Goal: Complete application form

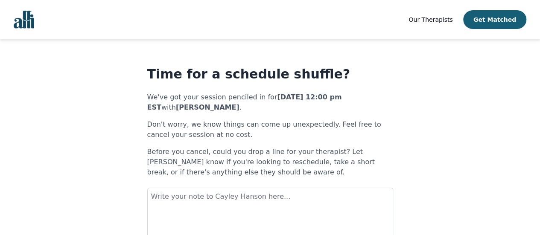
drag, startPoint x: 541, startPoint y: 21, endPoint x: 363, endPoint y: 88, distance: 189.8
click at [363, 82] on h1 "Time for a schedule shuffle?" at bounding box center [270, 74] width 246 height 15
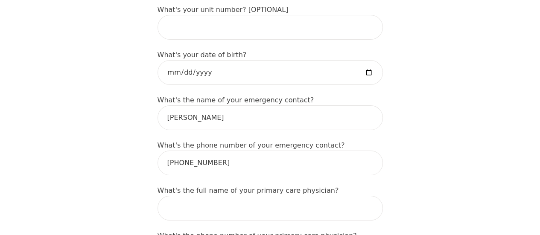
scroll to position [430, 0]
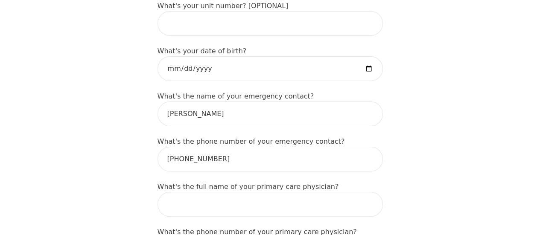
type input "1400 Maddock Drive"
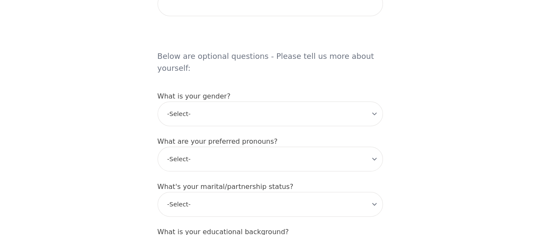
scroll to position [595, 0]
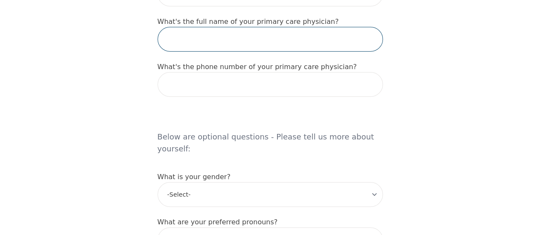
click at [211, 52] on input "text" at bounding box center [269, 39] width 225 height 25
type input "I"
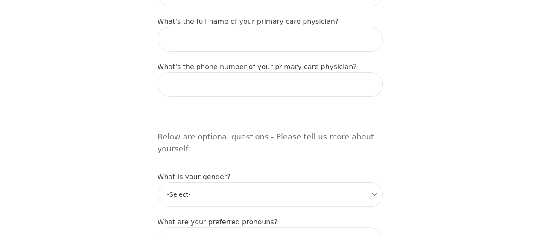
click at [539, 106] on div "Intake Assessment for Kiana Reddock Part 1 of 2: Tell Us About Yourself Please …" at bounding box center [270, 83] width 540 height 1288
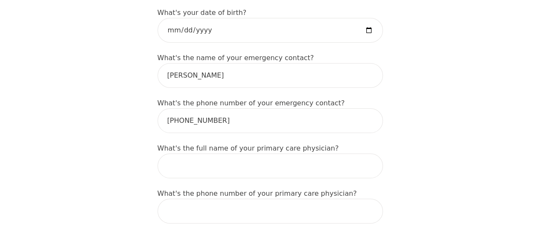
scroll to position [476, 0]
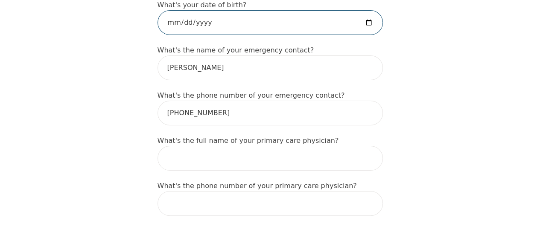
click at [383, 35] on input "date" at bounding box center [269, 22] width 225 height 25
type input "1995-11-19"
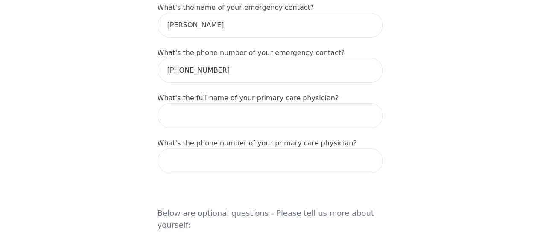
scroll to position [318, 0]
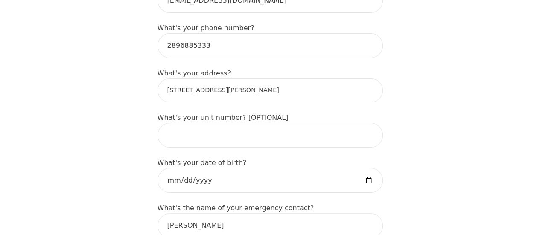
click at [157, 102] on input "1400 Maddock Drive" at bounding box center [269, 90] width 225 height 24
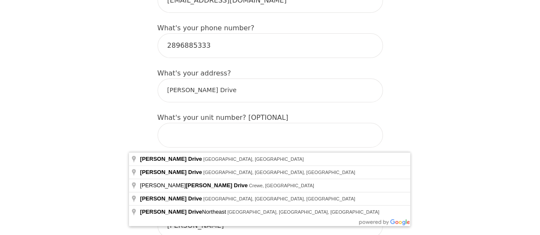
click at [185, 102] on input "Maddock Drive" at bounding box center [269, 90] width 225 height 24
click at [197, 102] on input "Maddock Drive" at bounding box center [269, 90] width 225 height 24
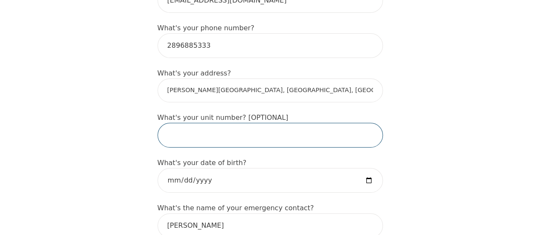
type input "Maddock Dr, Oshawa, ON, Canada"
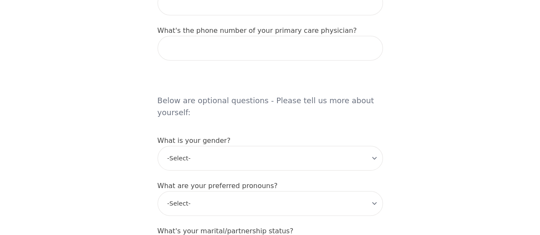
scroll to position [645, 0]
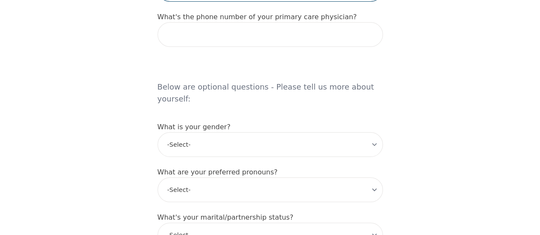
paste input "Quadir, Shamima"
drag, startPoint x: 168, startPoint y: 75, endPoint x: 128, endPoint y: 75, distance: 39.7
click at [147, 75] on div "Intake Assessment for Kiana Reddock Part 1 of 2: Tell Us About Yourself Please …" at bounding box center [270, 33] width 246 height 1288
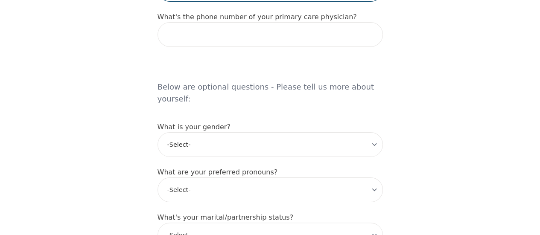
paste input "Quadir,"
type input "Shamima Quadir,"
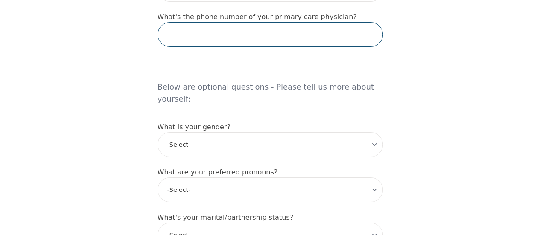
click at [160, 47] on input "tel" at bounding box center [269, 34] width 225 height 25
paste input "905.623.6419"
type input "905.623.6419"
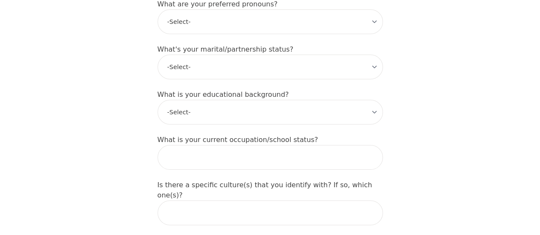
scroll to position [815, 0]
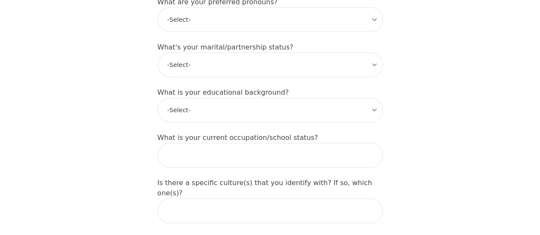
type input "Shamima Quadir"
select select "female"
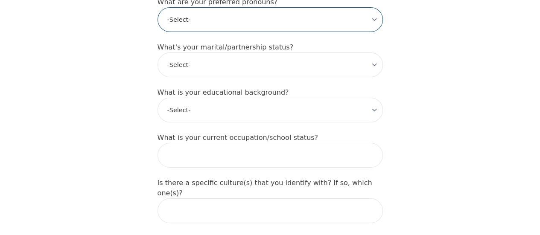
click at [265, 32] on select "-Select- he/him she/her they/them ze/zir xe/xem ey/em ve/ver tey/ter e/e per/pe…" at bounding box center [269, 19] width 225 height 25
select select "she/her"
click at [157, 32] on select "-Select- he/him she/her they/them ze/zir xe/xem ey/em ve/ver tey/ter e/e per/pe…" at bounding box center [269, 19] width 225 height 25
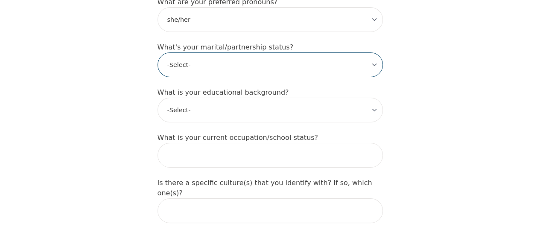
click at [208, 77] on select "-Select- Single Partnered Married Common Law Widowed Separated Divorced" at bounding box center [269, 64] width 225 height 25
select select "Partnered"
click at [157, 77] on select "-Select- Single Partnered Married Common Law Widowed Separated Divorced" at bounding box center [269, 64] width 225 height 25
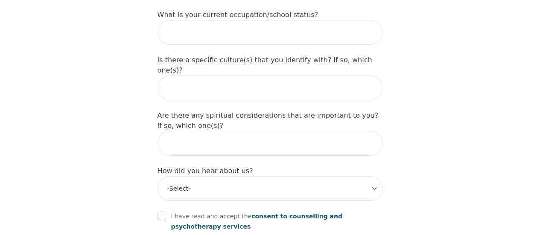
scroll to position [942, 0]
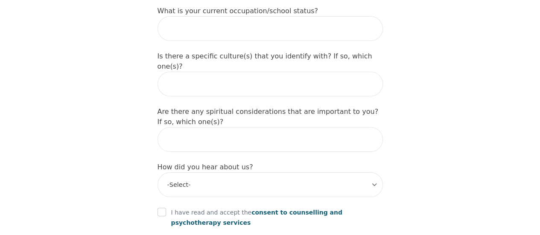
select select "Master's degree"
click at [359, 41] on input "text" at bounding box center [269, 28] width 225 height 25
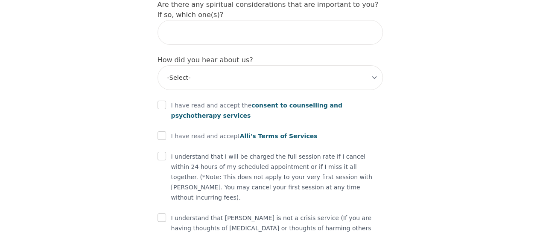
scroll to position [1061, 0]
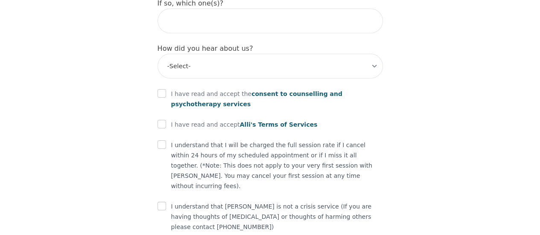
type input "In school"
type input "West Indian Canadian"
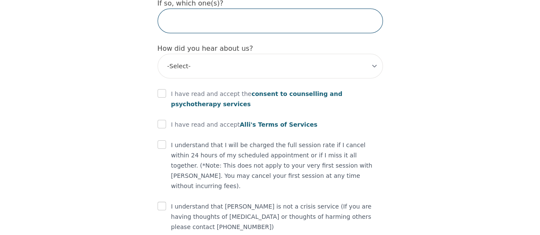
click at [259, 33] on input "text" at bounding box center [269, 21] width 225 height 25
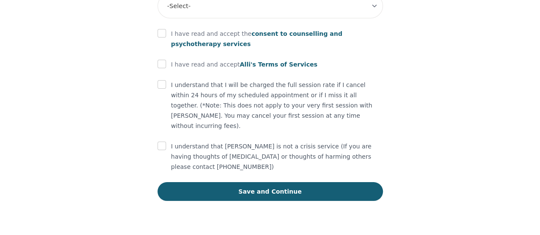
scroll to position [1213, 0]
type input "nope"
click at [351, 18] on select "-Select- Physician/Specialist Friend Facebook Instagram Google Search Google Ad…" at bounding box center [269, 6] width 225 height 25
click at [157, 18] on select "-Select- Physician/Specialist Friend Facebook Instagram Google Search Google Ad…" at bounding box center [269, 6] width 225 height 25
click at [182, 18] on input "text" at bounding box center [269, 6] width 225 height 25
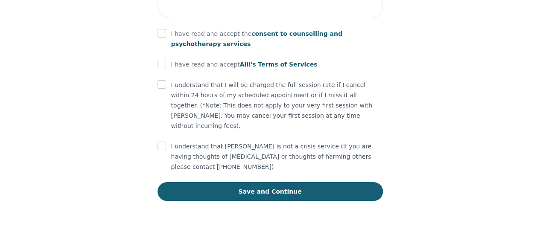
select select "Google Search"
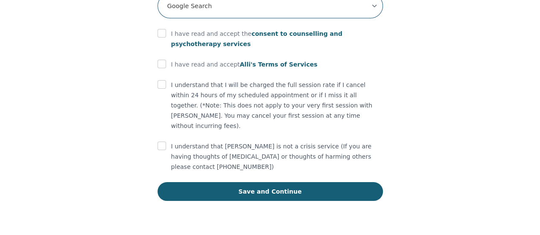
scroll to position [1255, 0]
click at [157, 68] on input "checkbox" at bounding box center [161, 64] width 9 height 9
checkbox input "true"
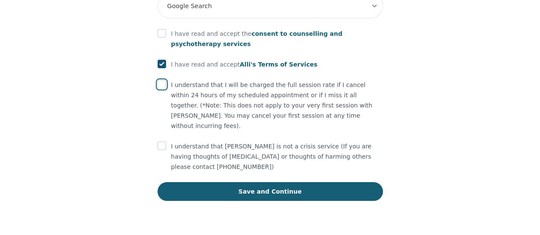
click at [157, 89] on input "checkbox" at bounding box center [161, 84] width 9 height 9
checkbox input "true"
click at [157, 164] on div "I understand that Alli is not a crisis service (If you are having thoughts of s…" at bounding box center [269, 156] width 225 height 31
drag, startPoint x: 134, startPoint y: 164, endPoint x: 131, endPoint y: 52, distance: 112.2
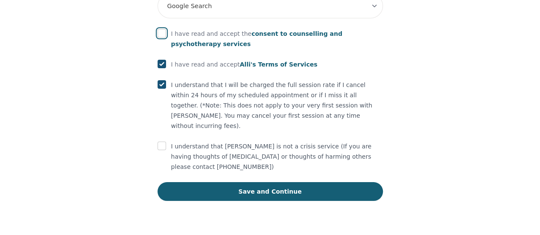
click at [157, 38] on input "checkbox" at bounding box center [161, 33] width 9 height 9
checkbox input "true"
click at [157, 150] on input "checkbox" at bounding box center [161, 146] width 9 height 9
checkbox input "true"
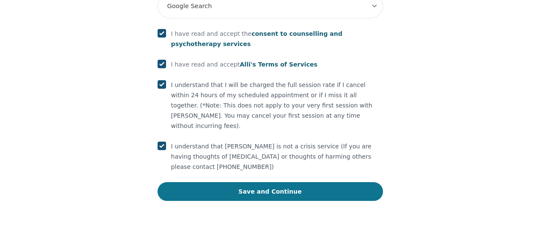
click at [216, 201] on button "Save and Continue" at bounding box center [269, 191] width 225 height 19
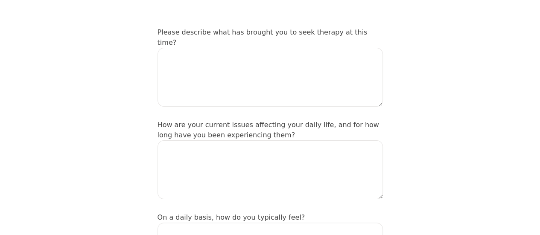
scroll to position [125, 0]
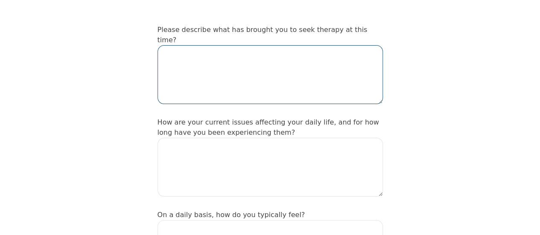
click at [247, 59] on textarea at bounding box center [269, 74] width 225 height 59
type textarea "Existential dread"
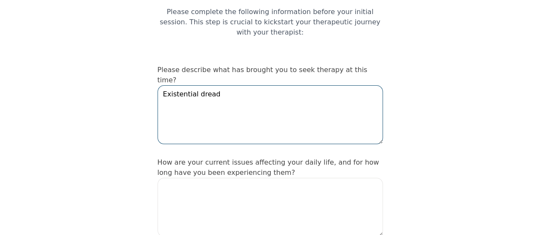
scroll to position [83, 0]
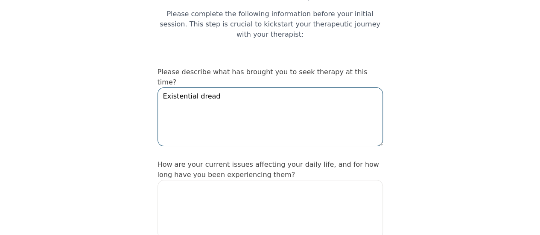
drag, startPoint x: 206, startPoint y: 96, endPoint x: 110, endPoint y: 98, distance: 96.0
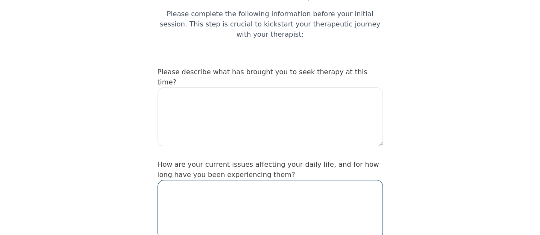
click at [157, 224] on textarea at bounding box center [269, 209] width 225 height 59
paste textarea "Existential dread"
type textarea "Existential dread"
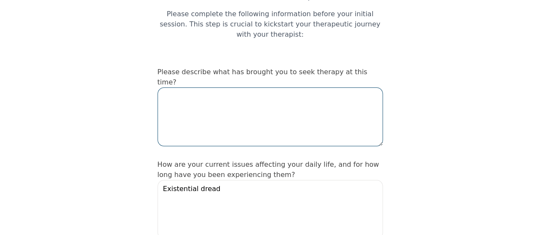
click at [181, 106] on textarea at bounding box center [269, 116] width 225 height 59
click at [173, 96] on textarea "I suppose life transitions" at bounding box center [269, 116] width 225 height 59
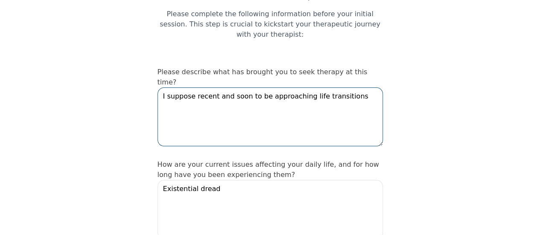
click at [231, 95] on textarea "I suppose recent and soon to be approaching life transitions" at bounding box center [269, 116] width 225 height 59
click at [247, 99] on textarea "I suppose recent and soon to be approaching life transitions" at bounding box center [269, 116] width 225 height 59
click at [372, 100] on textarea "I suppose recent and soon to be approaching life transitions" at bounding box center [269, 116] width 225 height 59
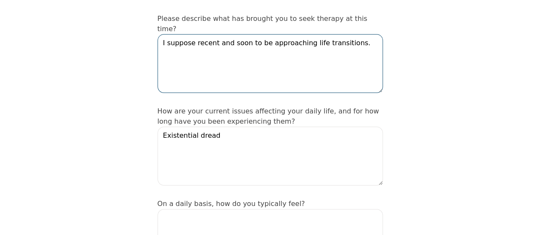
scroll to position [134, 0]
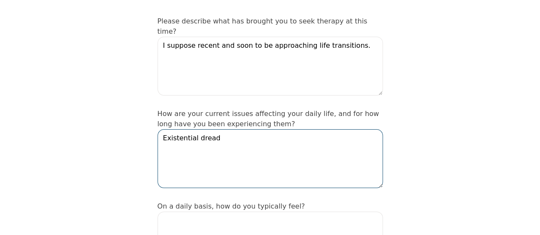
drag, startPoint x: 210, startPoint y: 161, endPoint x: 124, endPoint y: 170, distance: 86.2
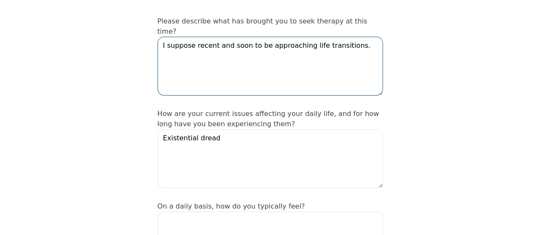
click at [375, 51] on textarea "I suppose recent and soon to be approaching life transitions." at bounding box center [269, 66] width 225 height 59
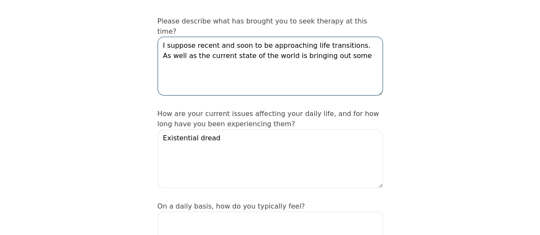
paste textarea "Existential dread"
click at [331, 58] on textarea "I suppose recent and soon to be approaching life transitions. As well as the cu…" at bounding box center [269, 66] width 225 height 59
click at [383, 60] on textarea "I suppose recent and soon to be approaching life transitions. As well as the cu…" at bounding box center [269, 66] width 225 height 59
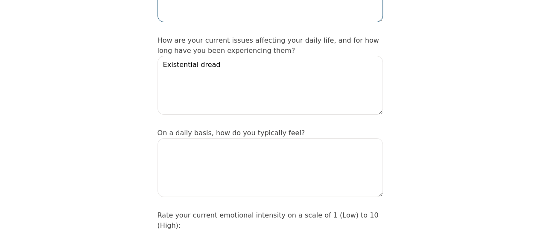
scroll to position [210, 0]
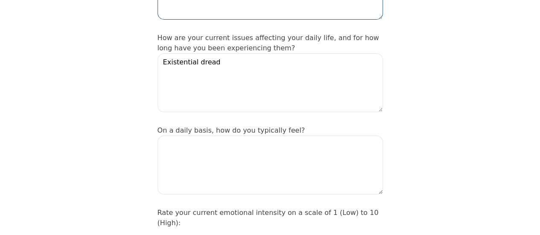
type textarea "I suppose recent and soon to be approaching life transitions. As well as the cu…"
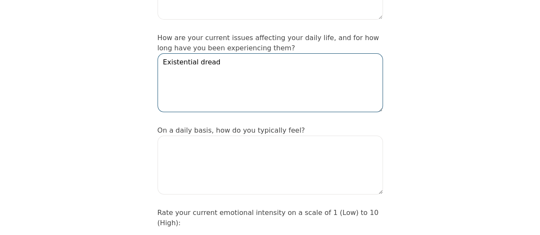
drag, startPoint x: 244, startPoint y: 84, endPoint x: 129, endPoint y: 99, distance: 116.2
click at [157, 99] on textarea "Existential dread" at bounding box center [269, 82] width 225 height 59
type textarea "I"
type textarea "A"
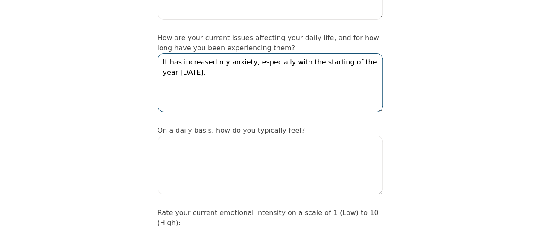
click at [312, 87] on textarea "It has increased my anxiety, especially with the starting of the year 2025." at bounding box center [269, 82] width 225 height 59
click at [362, 86] on textarea "It has increased my anxiety, I would say starting of the year 2025." at bounding box center [269, 82] width 225 height 59
click at [362, 86] on textarea "It has increased my anxiety, I would say starting of 2025." at bounding box center [269, 82] width 225 height 59
click at [240, 84] on textarea "It has increased my anxiety, I would say starting of 2025." at bounding box center [269, 82] width 225 height 59
click at [383, 87] on textarea "It has increased my anxiety, I would say starting of 2025." at bounding box center [269, 82] width 225 height 59
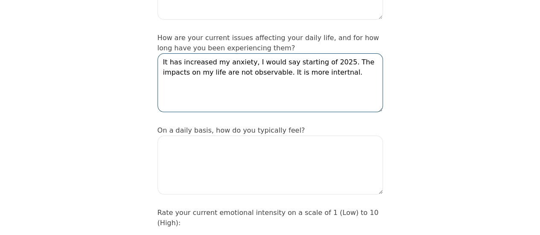
click at [301, 97] on textarea "It has increased my anxiety, I would say starting of 2025. The impacts on my li…" at bounding box center [269, 82] width 225 height 59
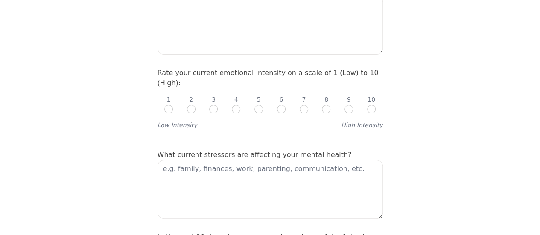
scroll to position [352, 0]
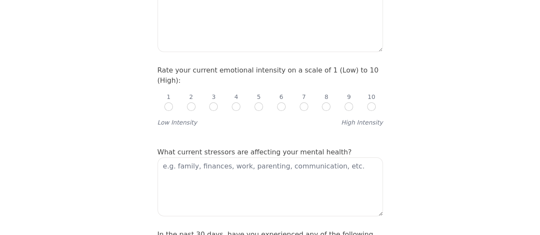
type textarea "It has increased my anxiety, I would say starting of 2025. The impacts on my li…"
click at [243, 52] on textarea at bounding box center [269, 22] width 225 height 59
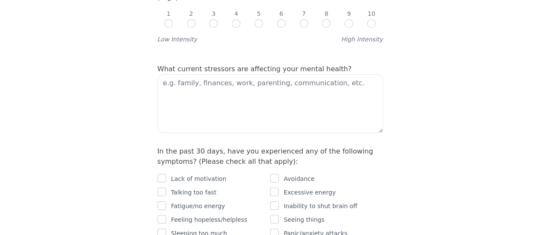
scroll to position [443, 0]
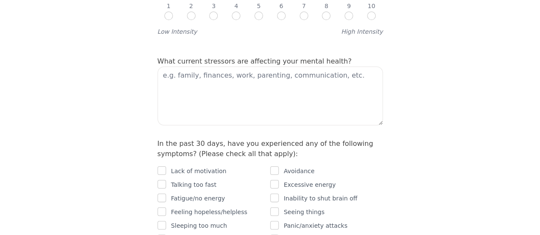
type textarea "Anxious"
click at [285, 20] on input "radio" at bounding box center [281, 16] width 9 height 9
radio input "true"
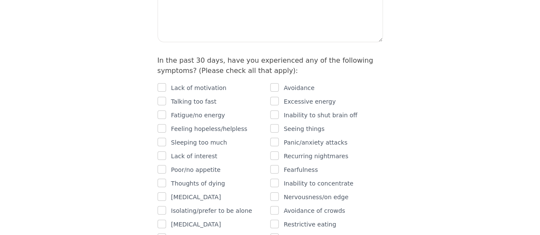
scroll to position [546, 0]
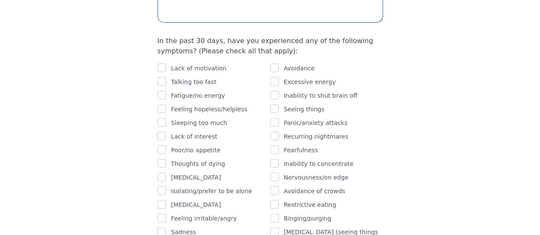
type textarea "W"
type textarea "F"
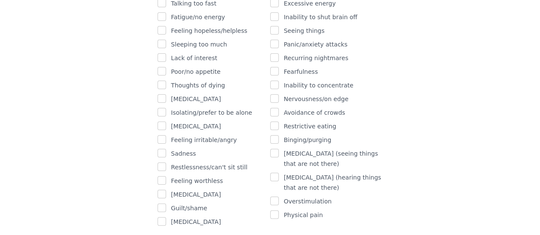
scroll to position [617, 0]
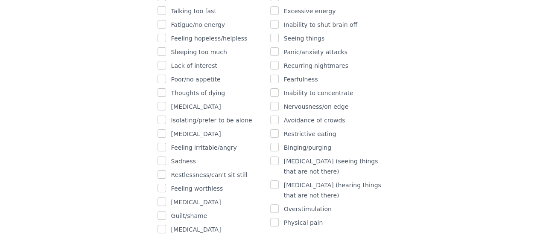
type textarea "Finances, world events, and career pursuits."
checkbox input "true"
click at [157, 42] on input "checkbox" at bounding box center [161, 38] width 9 height 9
checkbox input "true"
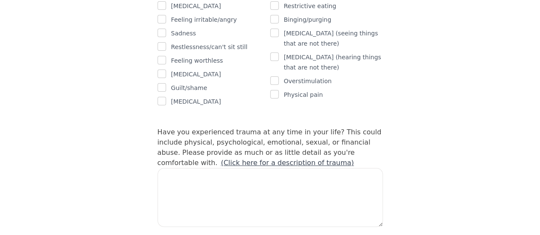
scroll to position [750, 0]
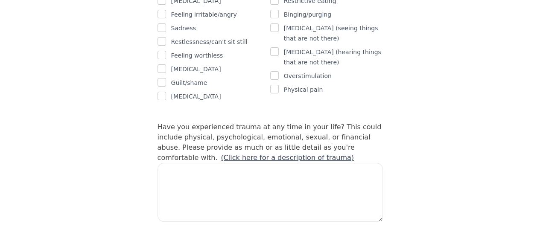
checkbox input "true"
click at [157, 5] on input "checkbox" at bounding box center [161, 0] width 9 height 9
checkbox input "true"
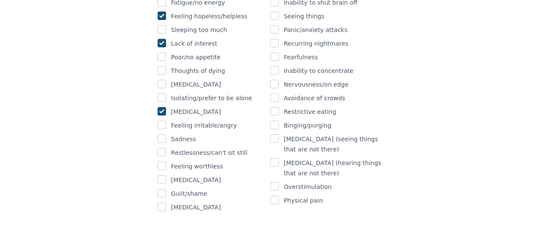
scroll to position [634, 0]
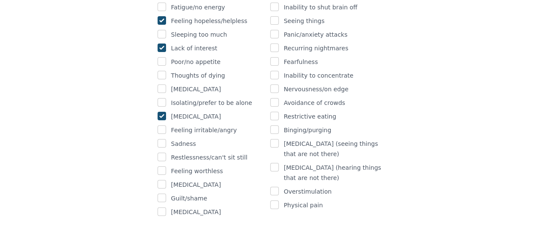
checkbox input "true"
click at [274, 38] on input "checkbox" at bounding box center [274, 34] width 9 height 9
checkbox input "true"
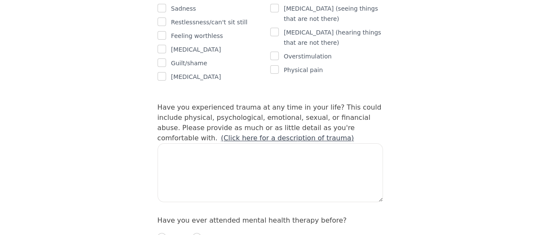
scroll to position [775, 0]
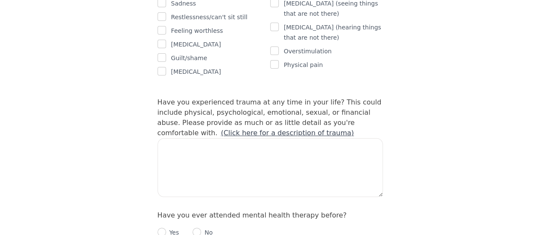
checkbox input "true"
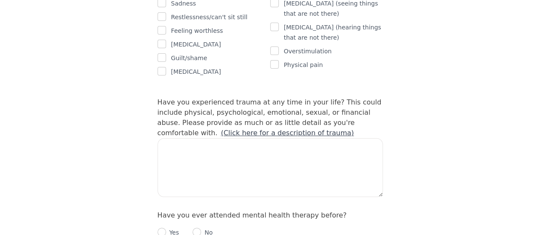
checkbox input "true"
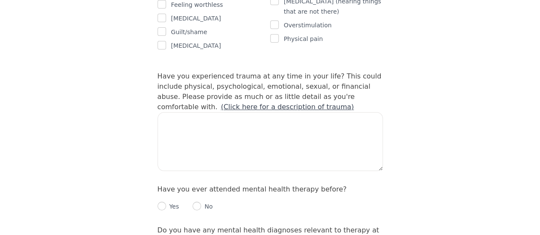
scroll to position [803, 0]
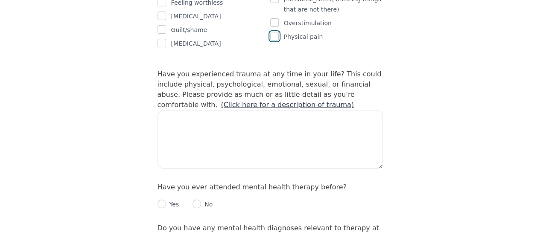
click at [278, 41] on input "checkbox" at bounding box center [274, 36] width 9 height 9
checkbox input "true"
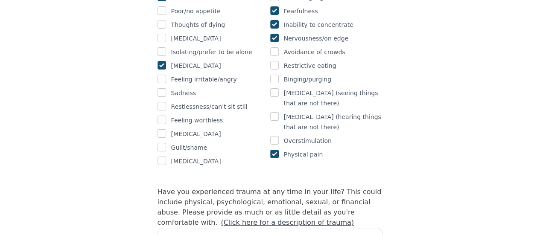
scroll to position [688, 0]
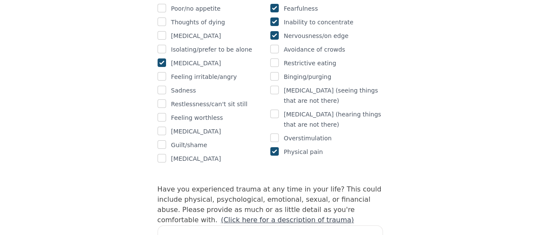
checkbox input "true"
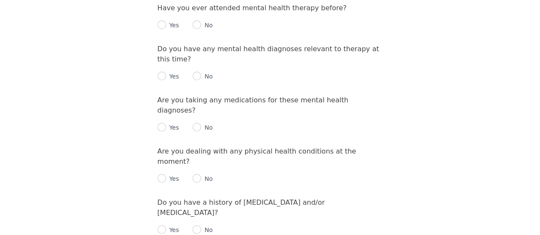
scroll to position [985, 0]
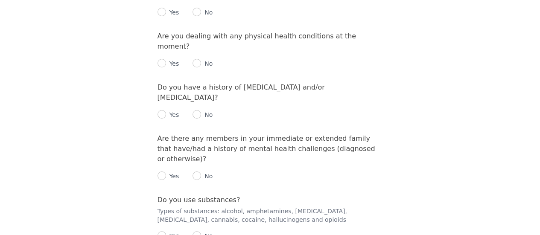
scroll to position [1093, 0]
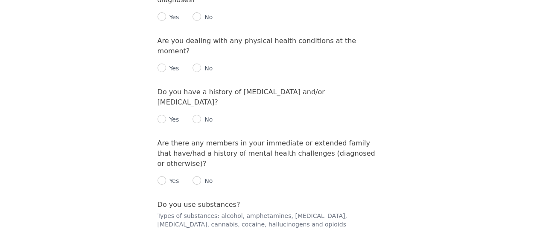
type textarea "nope"
radio input "true"
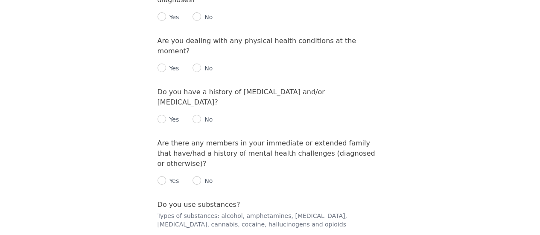
radio input "true"
click at [192, 21] on input "radio" at bounding box center [196, 16] width 9 height 9
radio input "true"
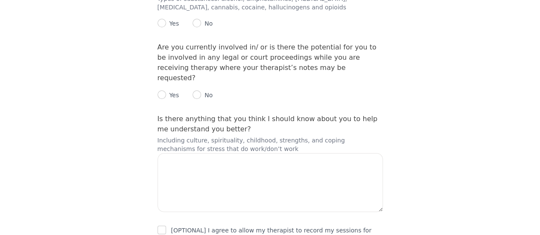
scroll to position [1315, 0]
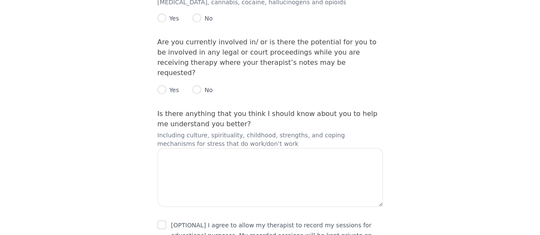
radio input "true"
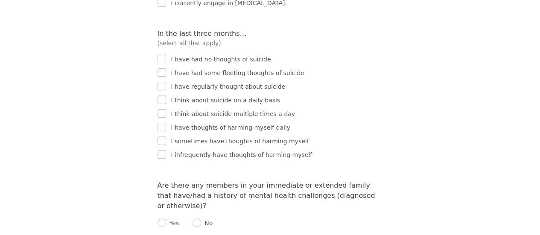
scroll to position [1401, 0]
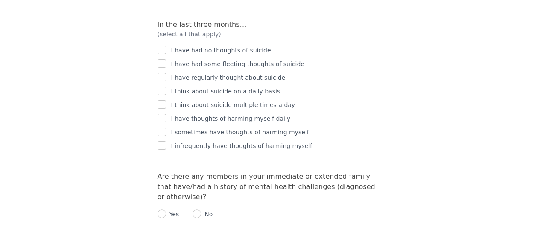
checkbox input "true"
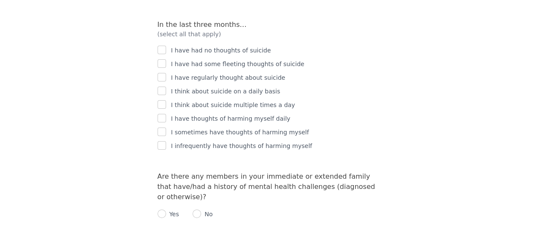
checkbox input "false"
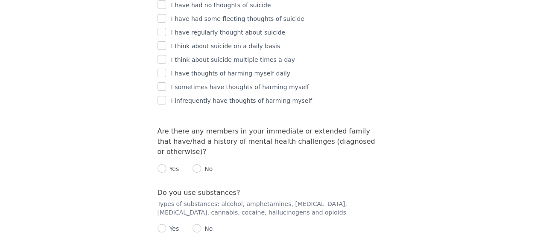
checkbox input "true"
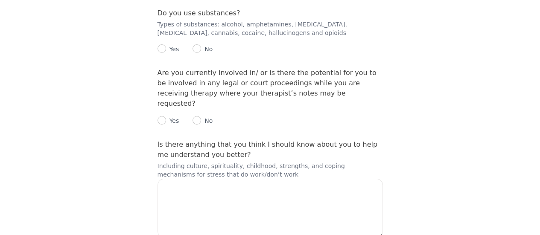
scroll to position [1635, 0]
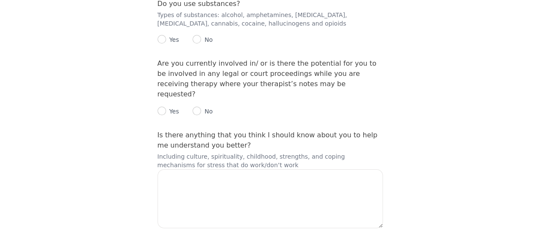
checkbox input "true"
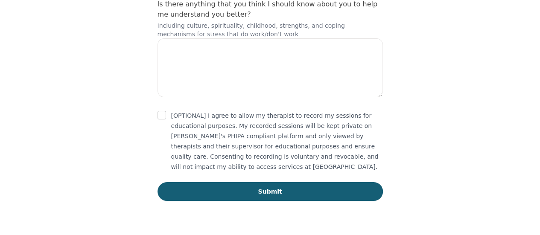
scroll to position [1796, 0]
radio input "true"
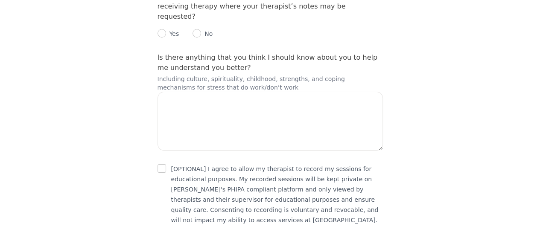
scroll to position [1857, 0]
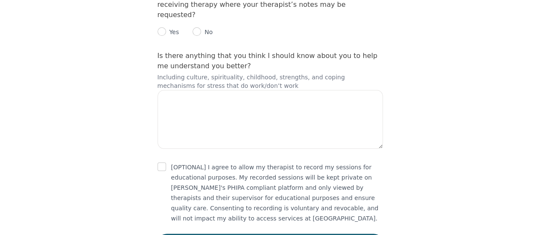
checkbox input "true"
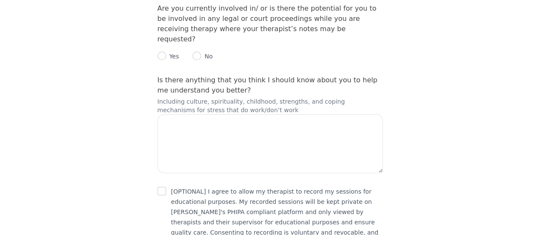
scroll to position [1843, 0]
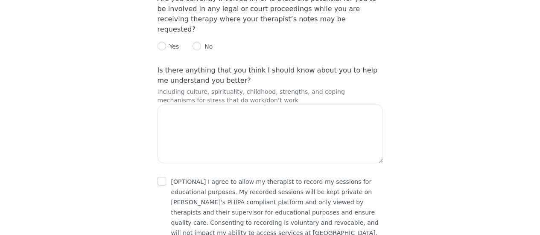
radio input "true"
radio input "false"
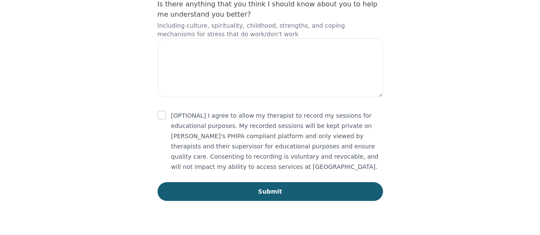
radio input "true"
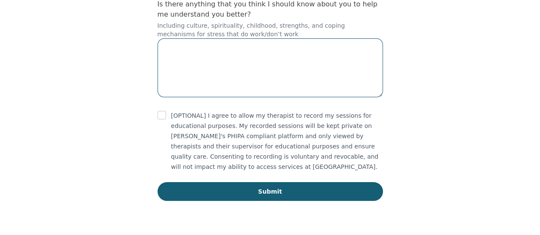
click at [299, 92] on textarea at bounding box center [269, 67] width 225 height 59
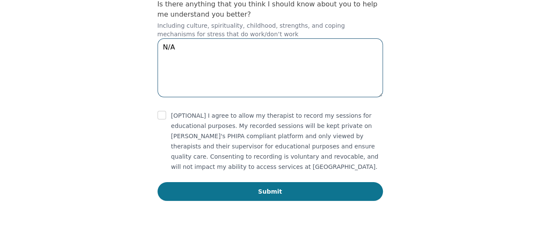
type textarea "N/A"
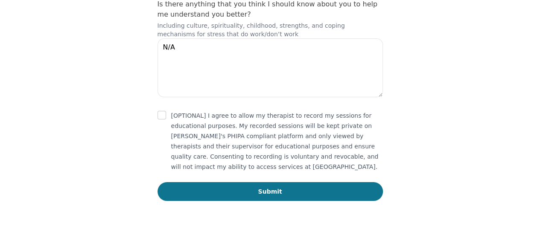
click at [334, 182] on button "Submit" at bounding box center [269, 191] width 225 height 19
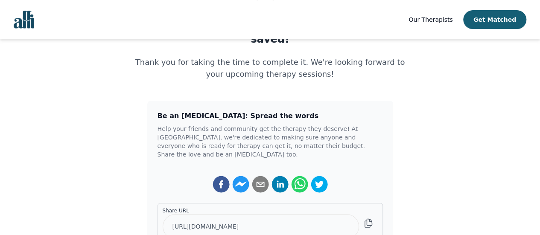
scroll to position [115, 0]
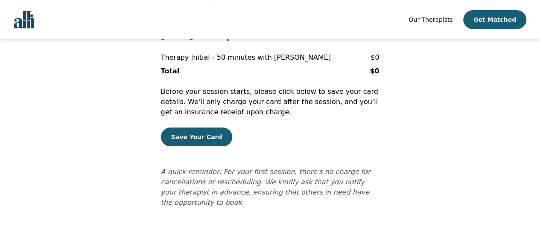
scroll to position [112, 0]
click at [162, 146] on button "Save Your Card" at bounding box center [197, 137] width 72 height 19
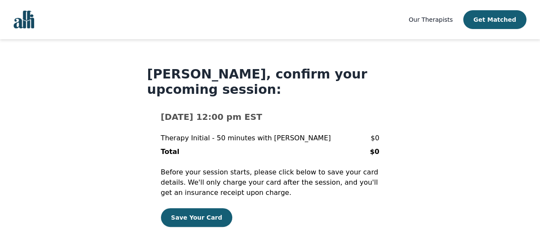
click at [348, 97] on h1 "Kiana Reddock, confirm your upcoming session:" at bounding box center [270, 82] width 246 height 31
